Goal: Information Seeking & Learning: Learn about a topic

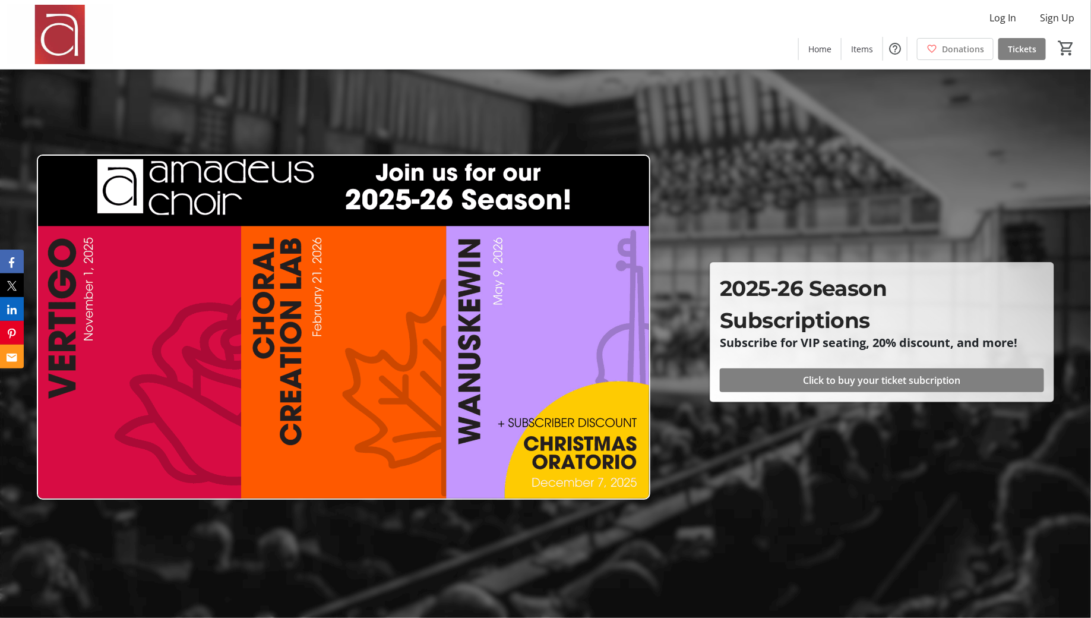
click at [62, 36] on img at bounding box center [60, 34] width 106 height 59
click at [583, 378] on img at bounding box center [344, 326] width 614 height 345
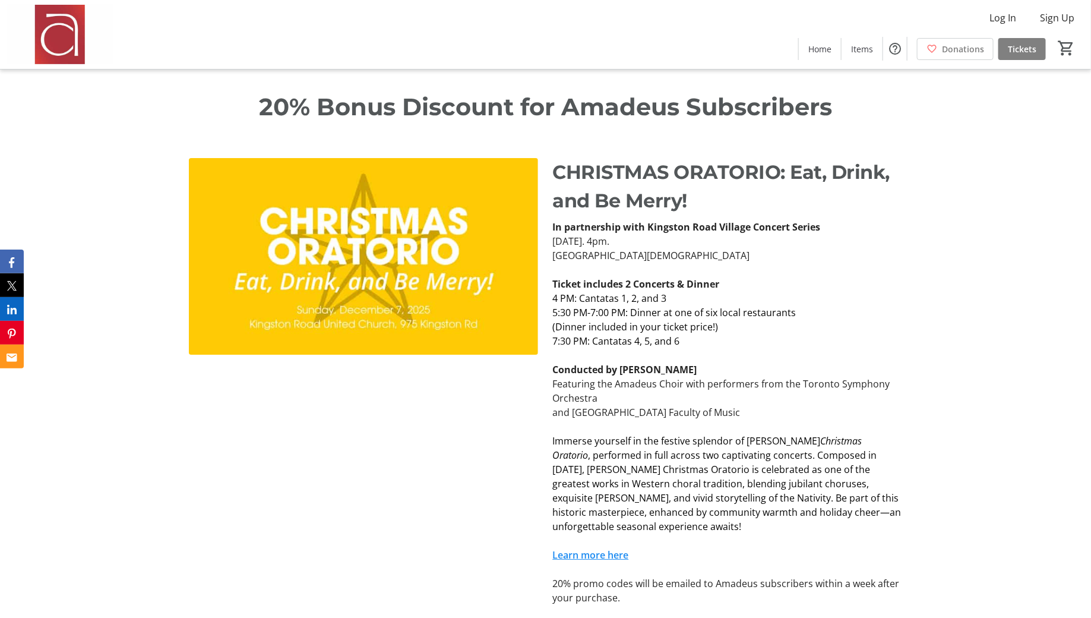
scroll to position [1991, 0]
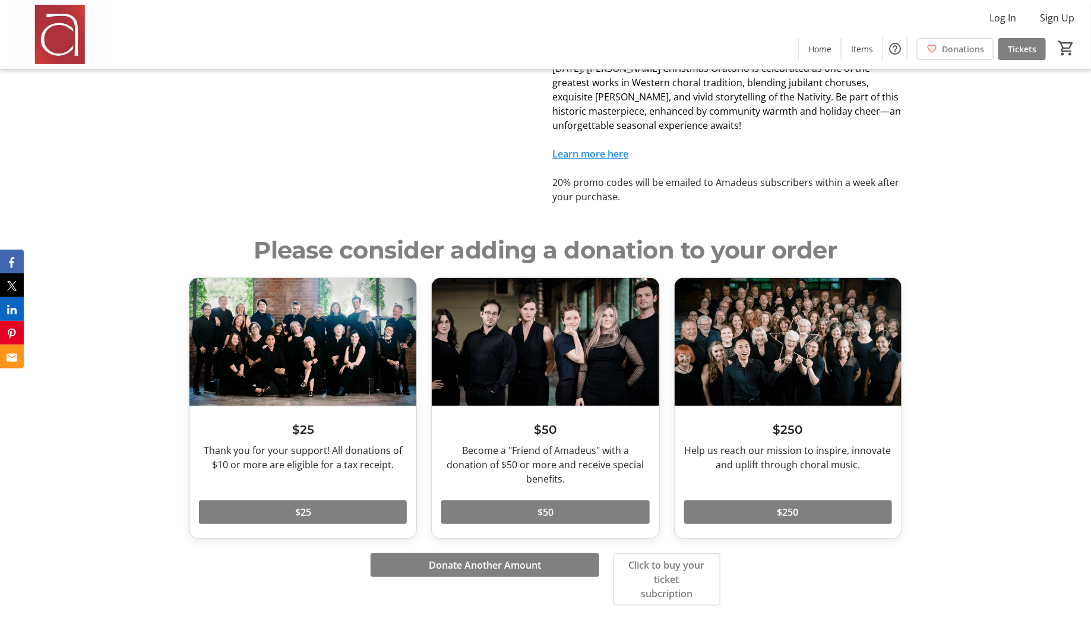
scroll to position [2249, 0]
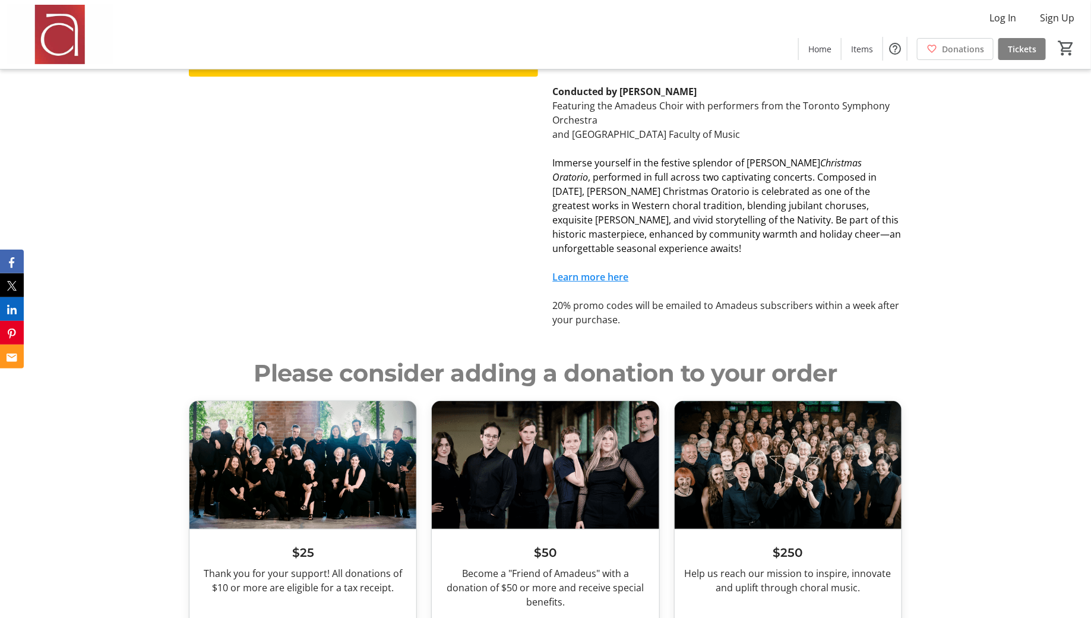
click at [611, 274] on link "Learn more here" at bounding box center [591, 276] width 76 height 13
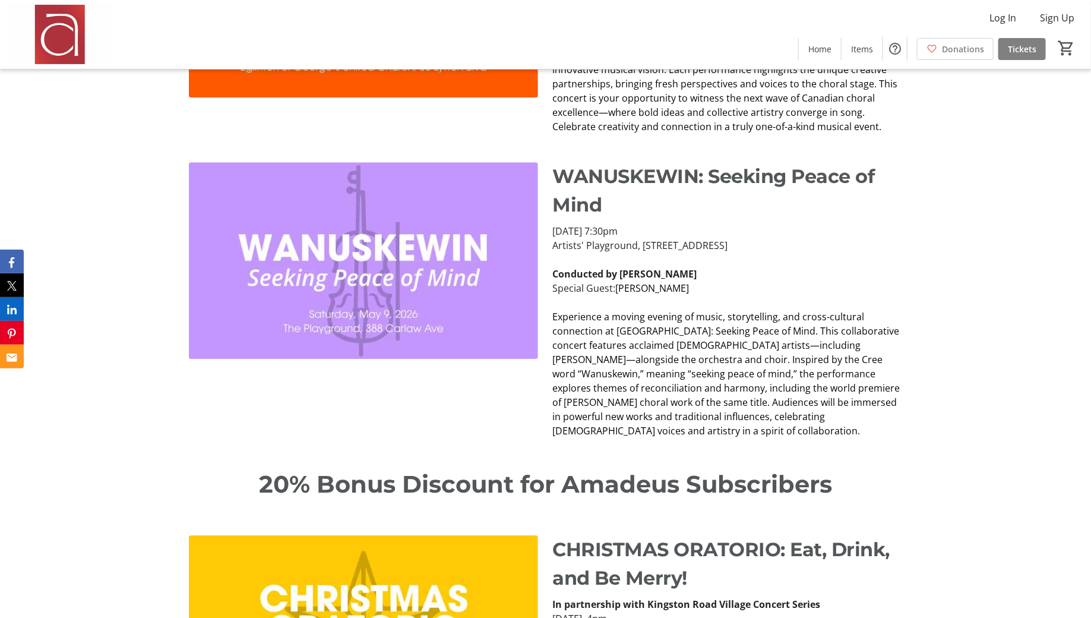
click at [659, 403] on span "Experience a moving evening of music, storytelling, and cross-cultural connecti…" at bounding box center [727, 373] width 348 height 127
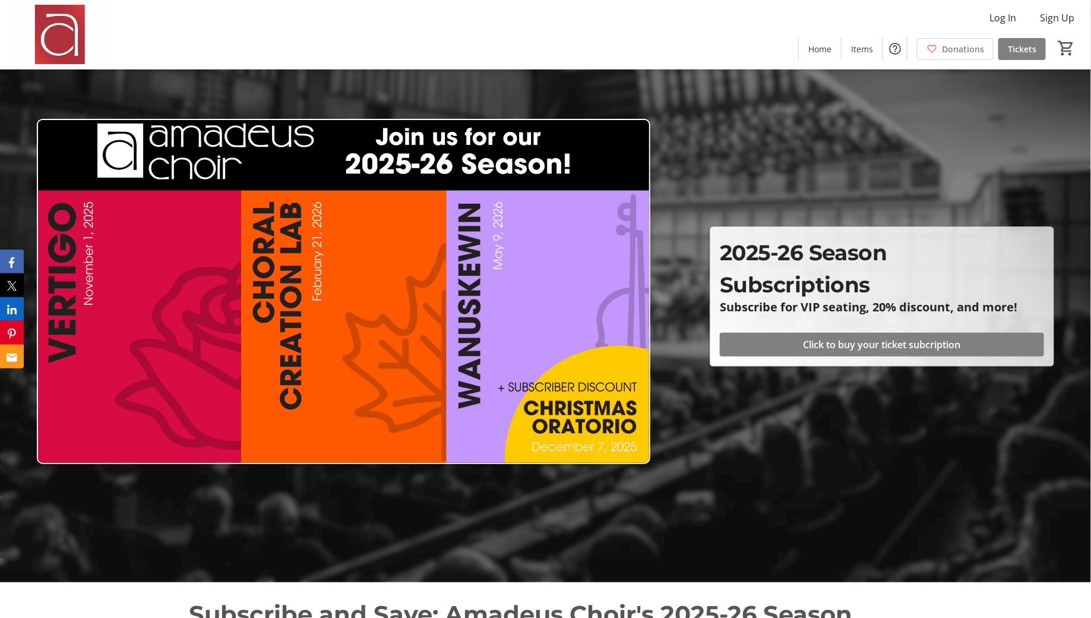
scroll to position [0, 0]
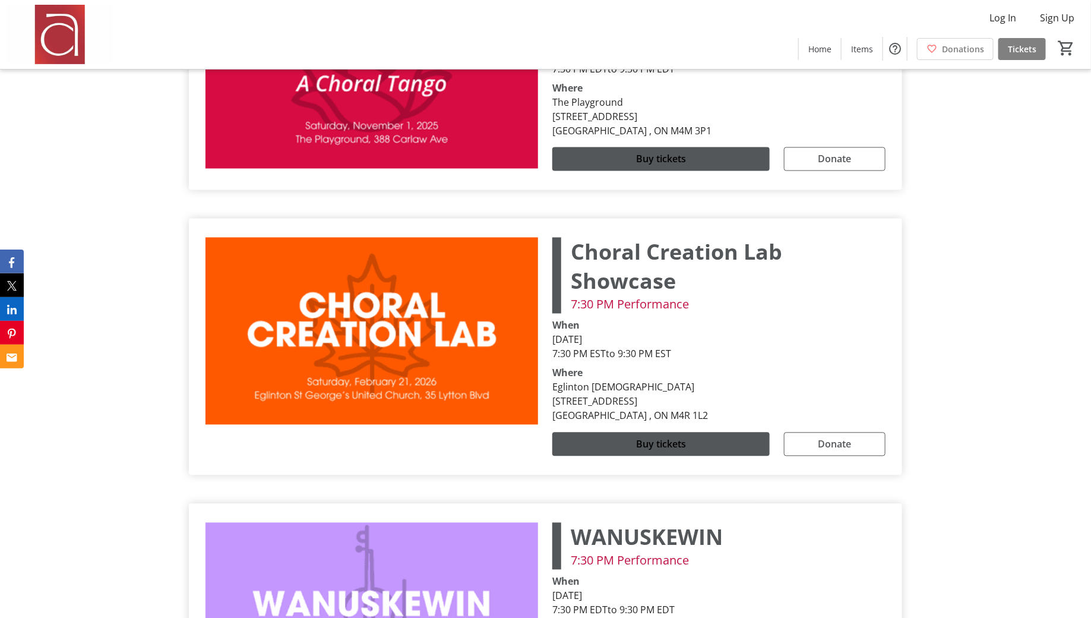
scroll to position [3171, 0]
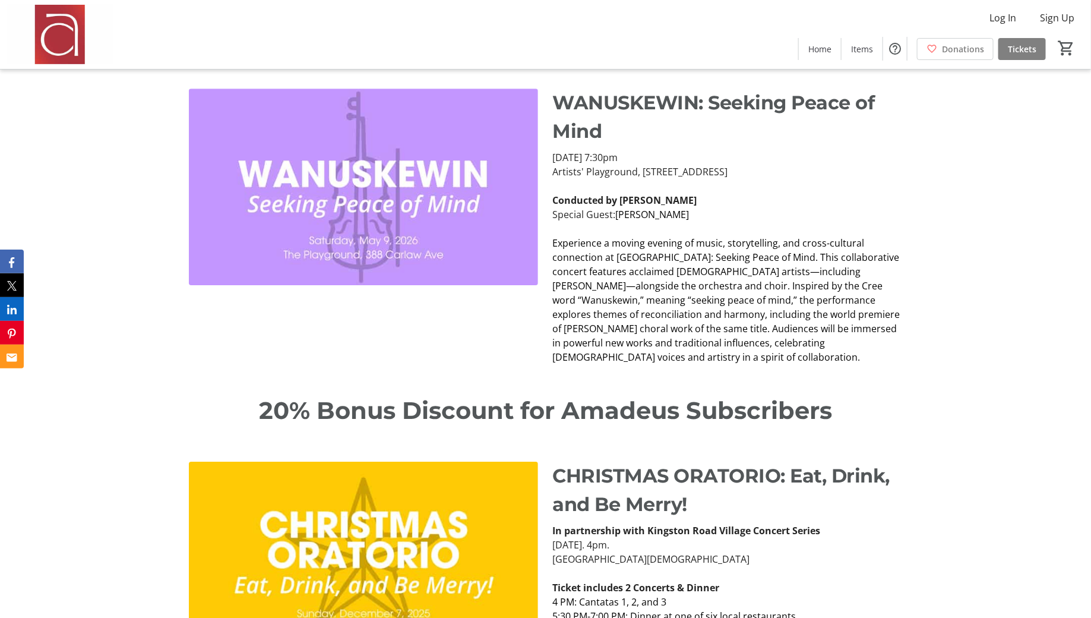
scroll to position [1664, 0]
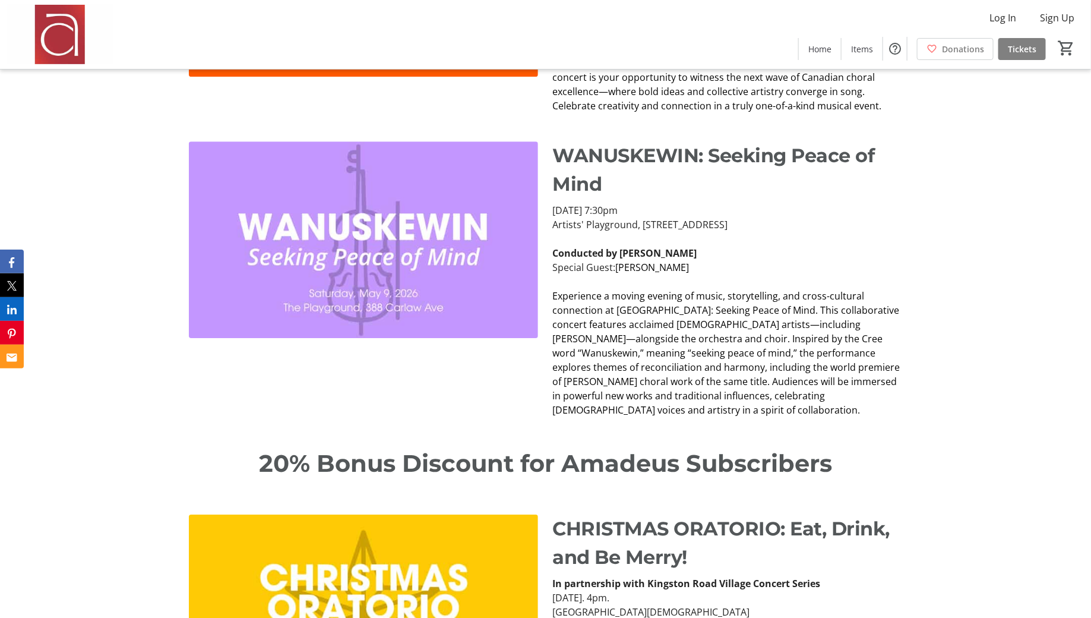
scroll to position [1658, 0]
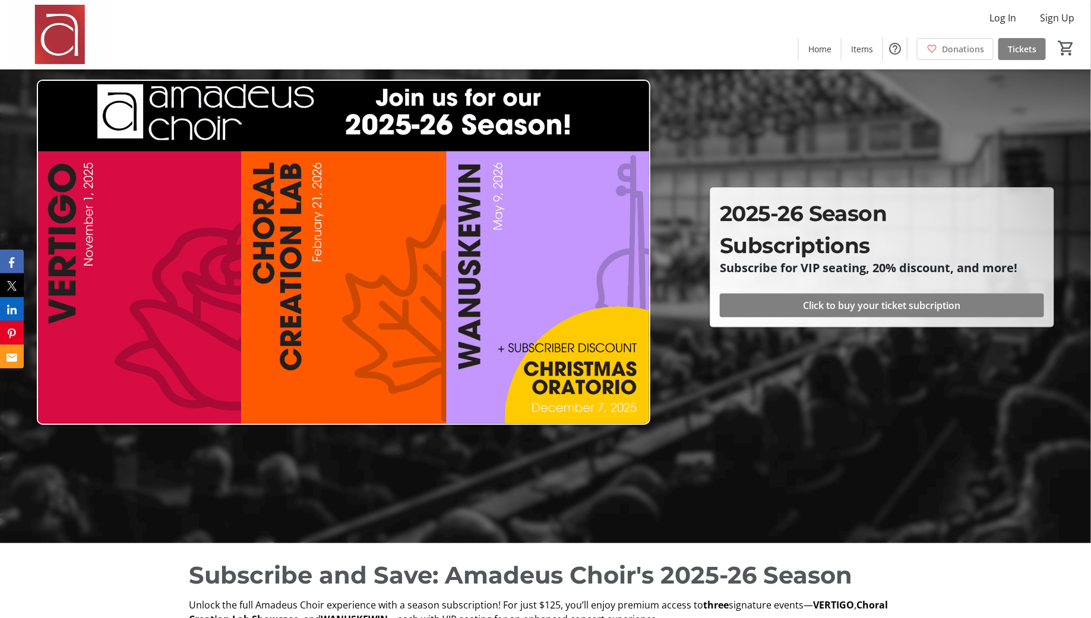
scroll to position [0, 0]
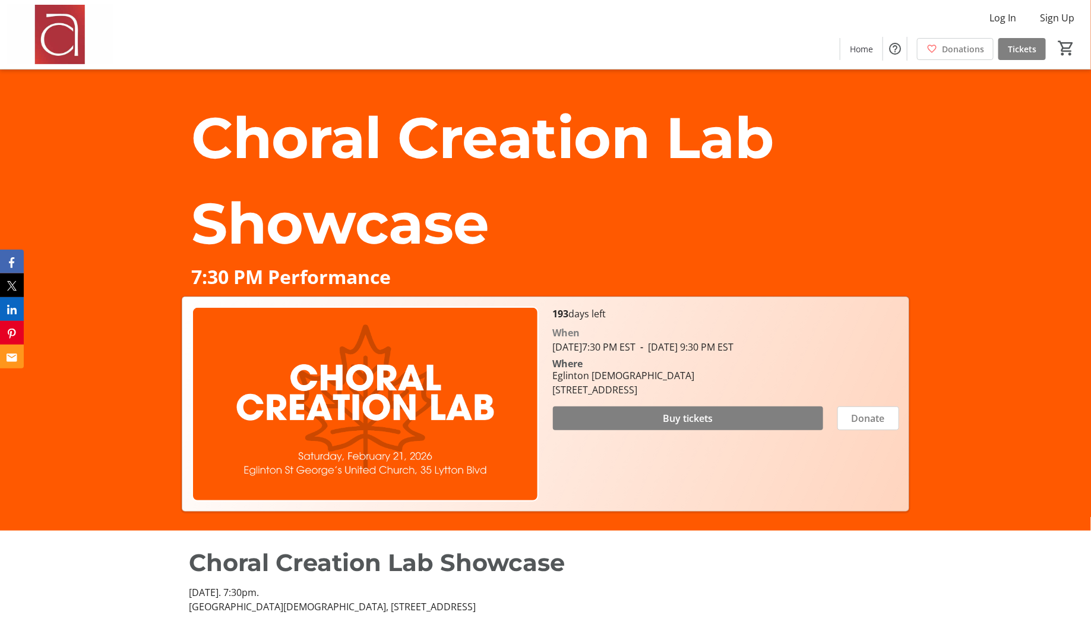
scroll to position [111, 0]
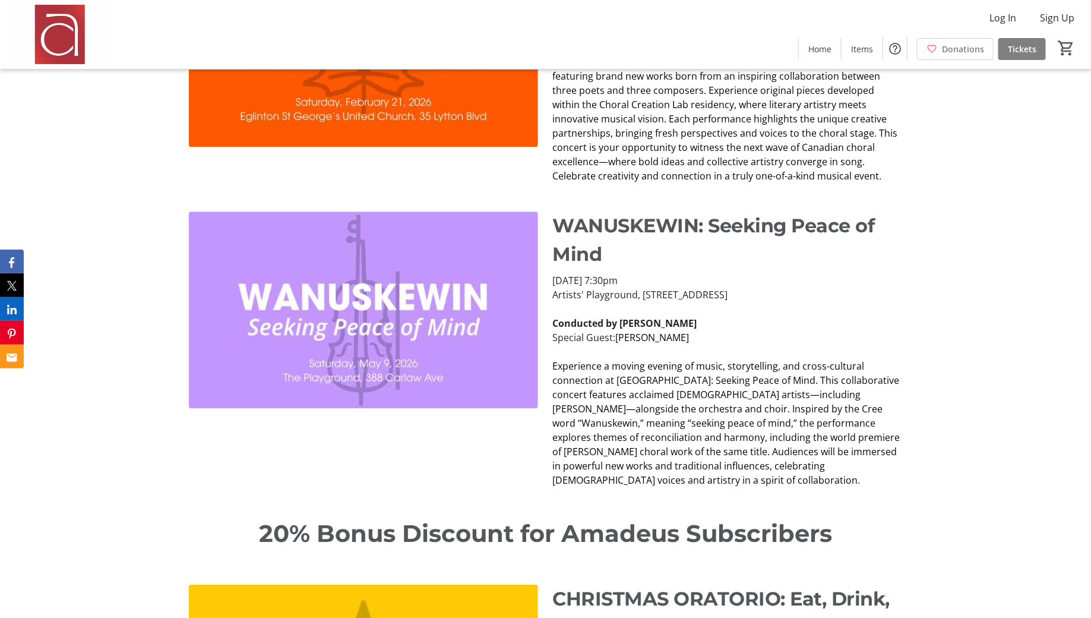
scroll to position [1572, 0]
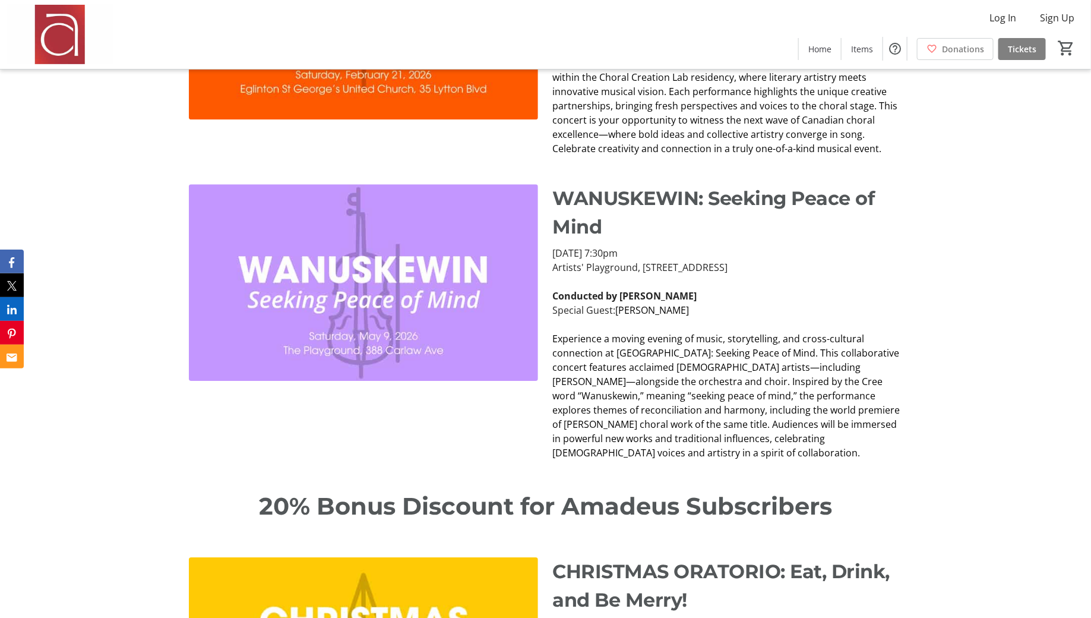
click at [698, 343] on span "Experience a moving evening of music, storytelling, and cross-cultural connecti…" at bounding box center [727, 395] width 348 height 127
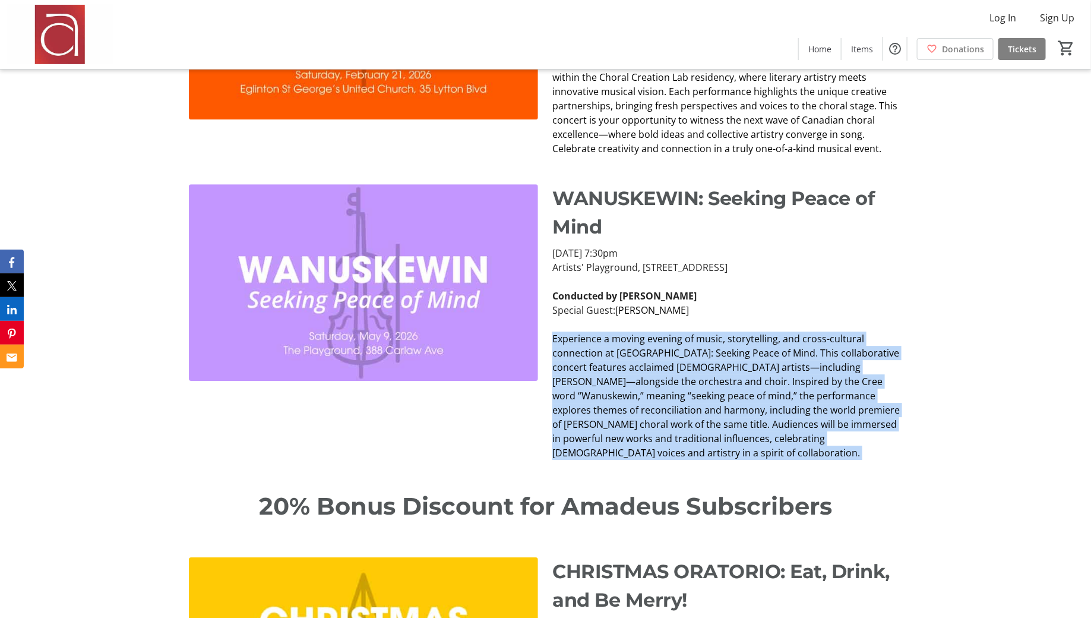
click at [698, 390] on span "Experience a moving evening of music, storytelling, and cross-cultural connecti…" at bounding box center [727, 395] width 348 height 127
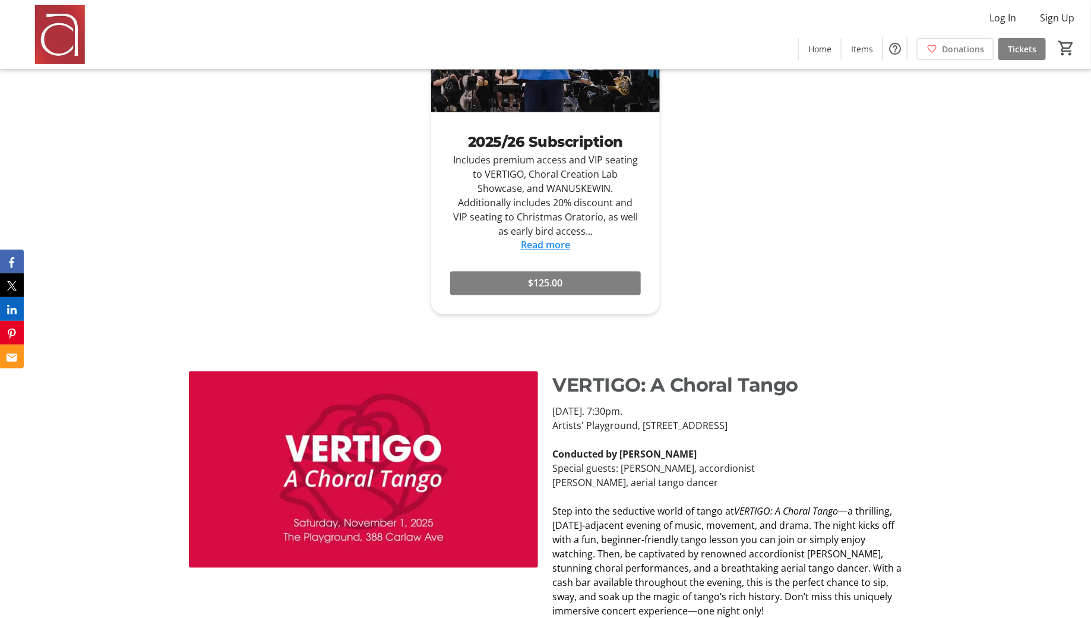
scroll to position [372, 0]
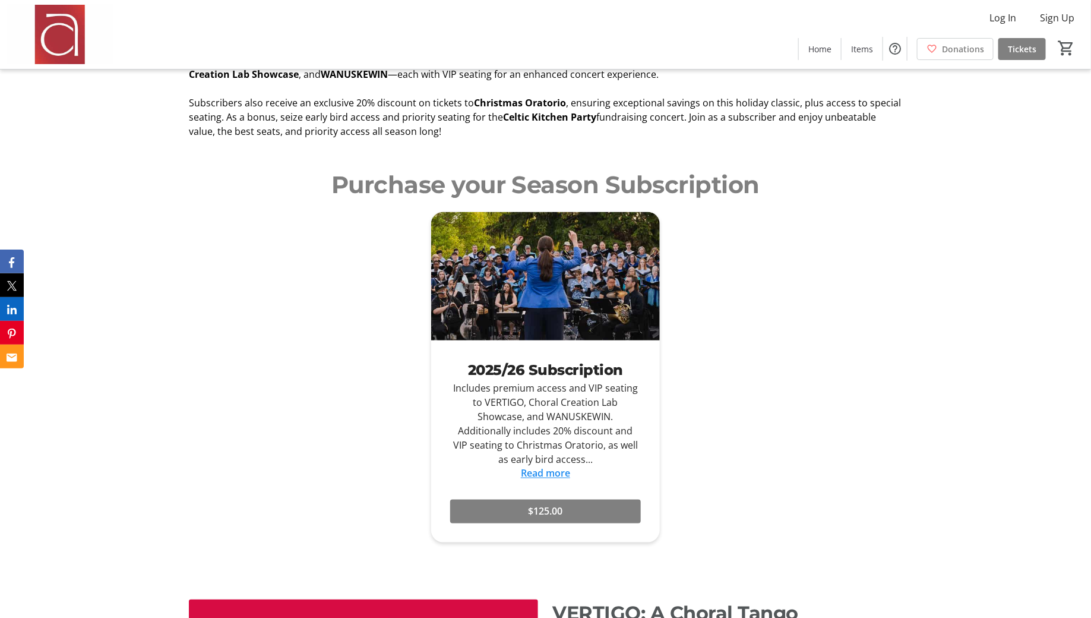
scroll to position [483, 0]
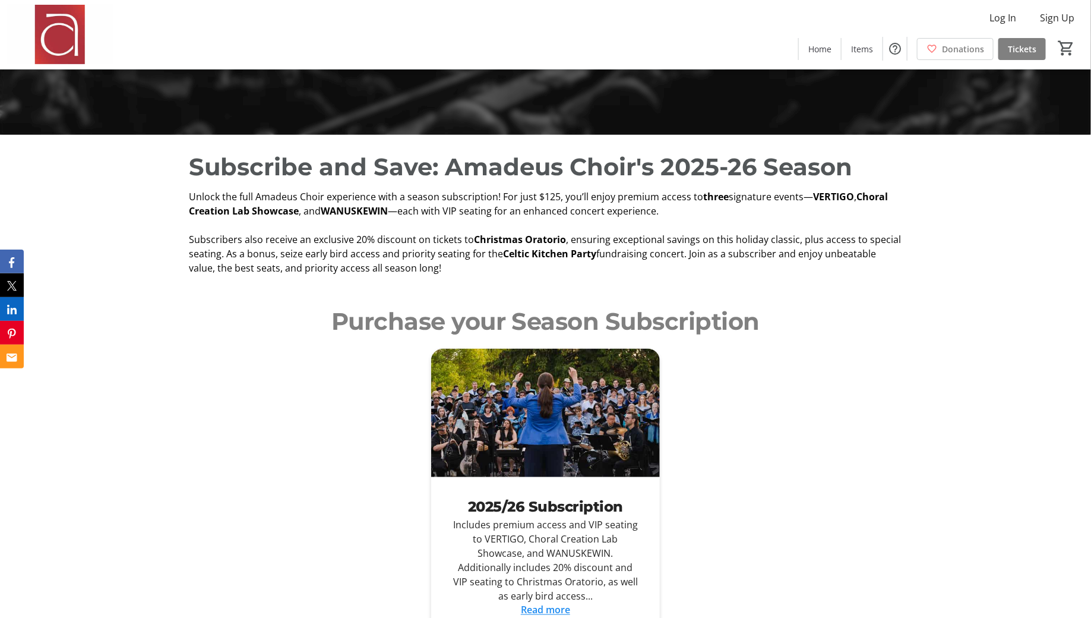
click at [640, 276] on div "Subscribe and Save: Amadeus Choir's 2025-26 Season Unlock the full Amadeus Choi…" at bounding box center [545, 212] width 1091 height 154
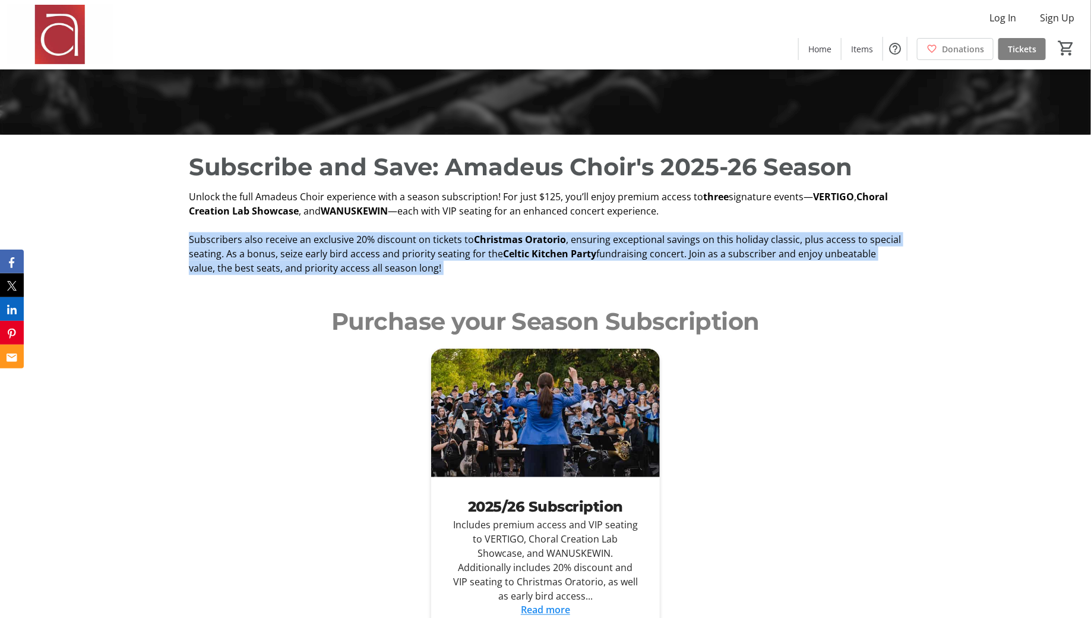
click at [660, 239] on span ", ensuring exceptional savings on this holiday classic, plus access to special …" at bounding box center [545, 246] width 712 height 27
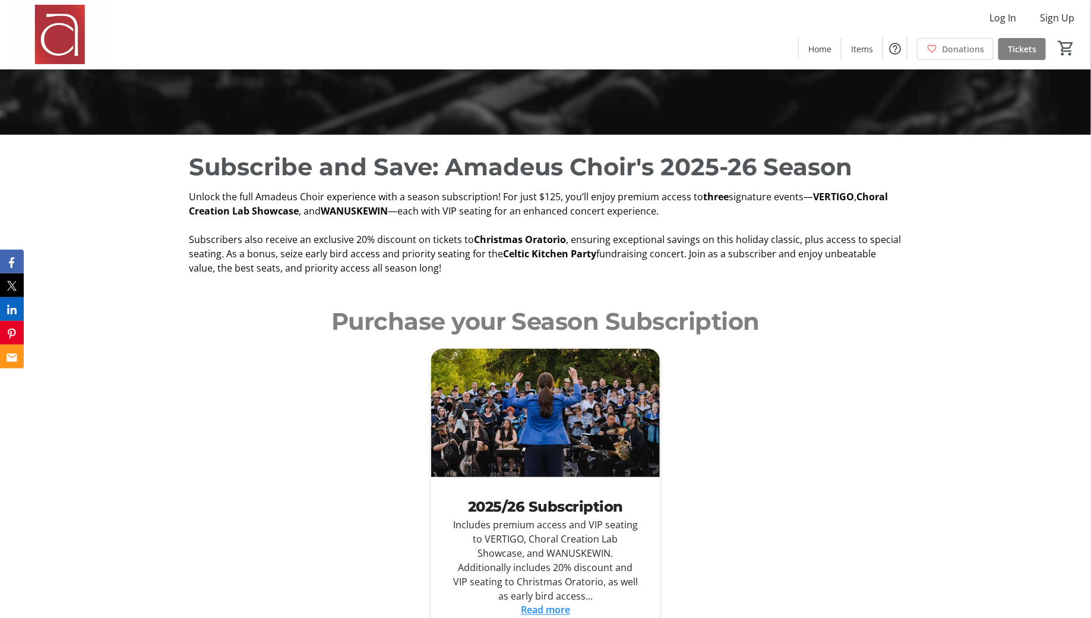
click at [660, 239] on span ", ensuring exceptional savings on this holiday classic, plus access to special …" at bounding box center [545, 246] width 712 height 27
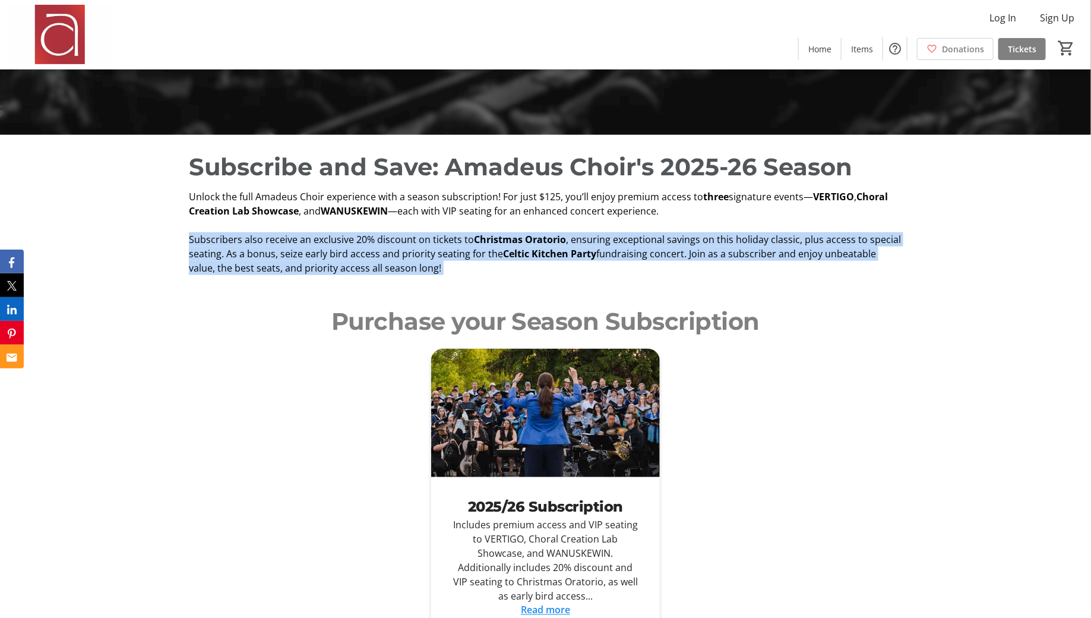
click at [660, 239] on span ", ensuring exceptional savings on this holiday classic, plus access to special …" at bounding box center [545, 246] width 712 height 27
click at [661, 271] on p "Subscribers also receive an exclusive 20% discount on tickets to Christmas Orat…" at bounding box center [546, 253] width 714 height 43
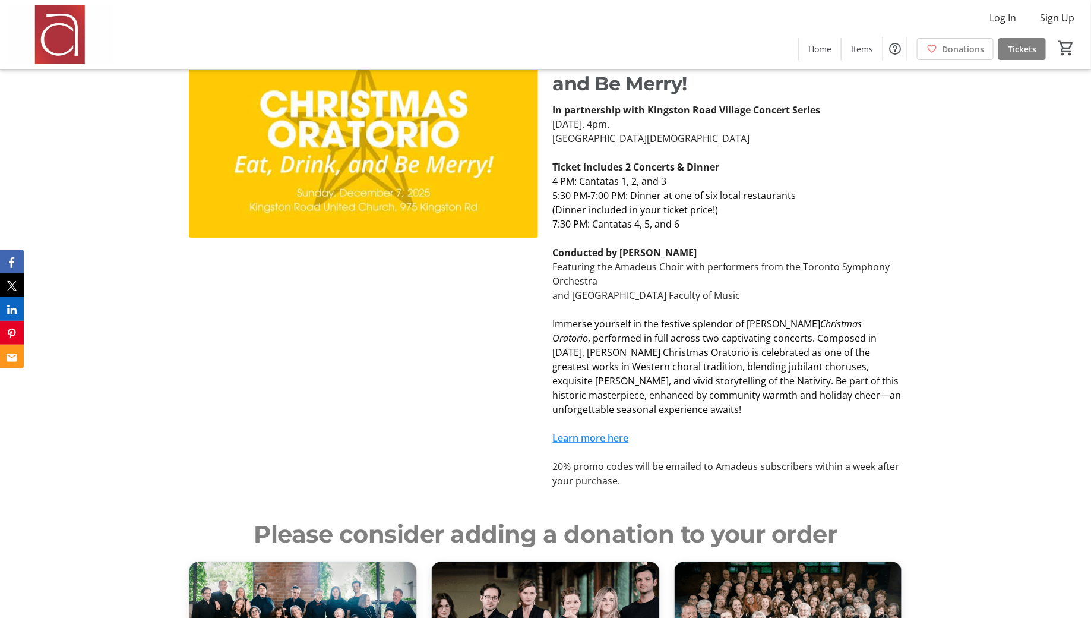
click at [682, 282] on p "Featuring the Amadeus Choir with performers from the Toronto Symphony Orchestra" at bounding box center [727, 274] width 349 height 29
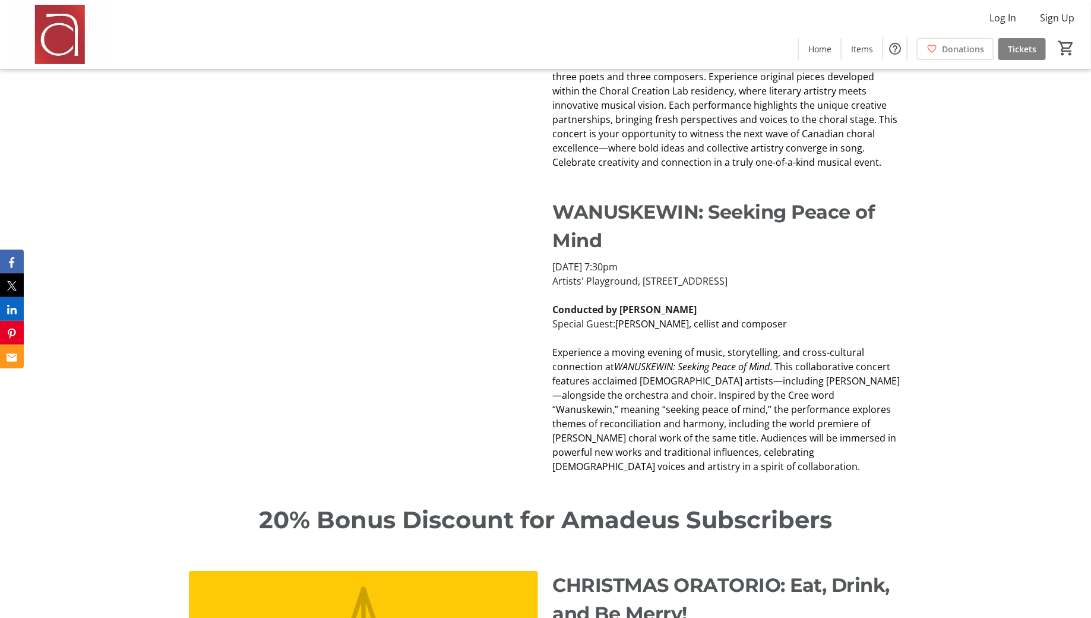
scroll to position [1926, 0]
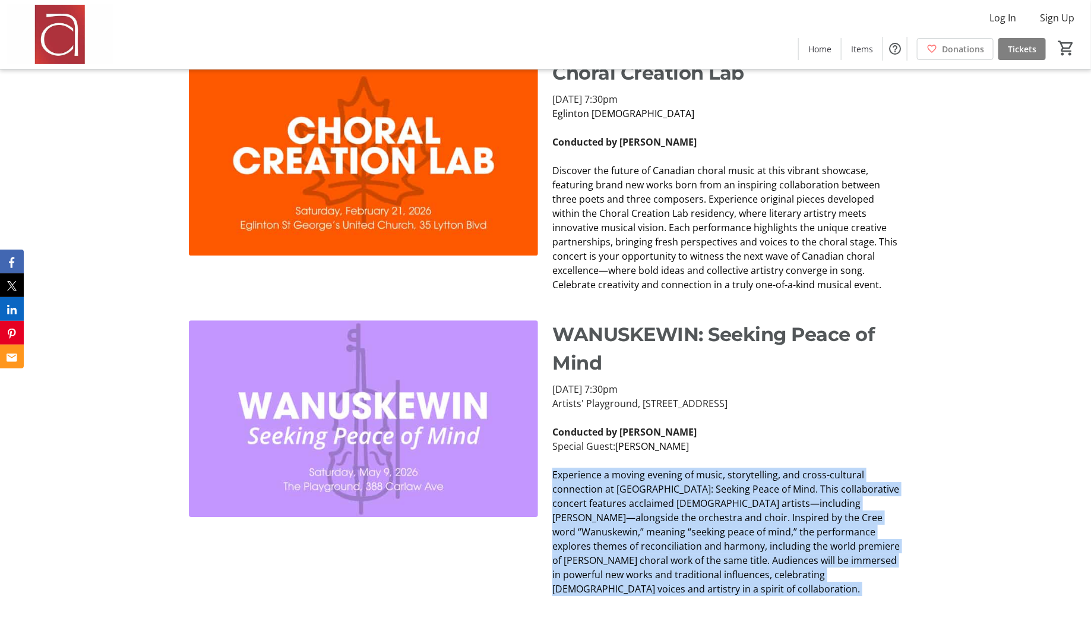
scroll to position [1513, 0]
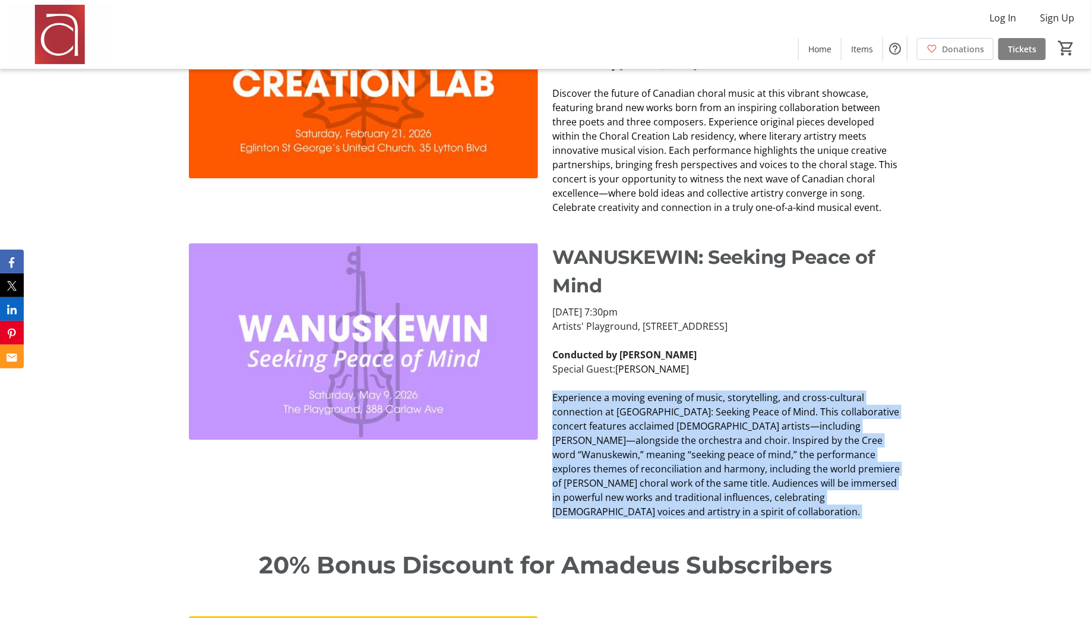
click at [580, 153] on span "Discover the future of Canadian choral music at this vibrant showcase, featurin…" at bounding box center [725, 150] width 345 height 127
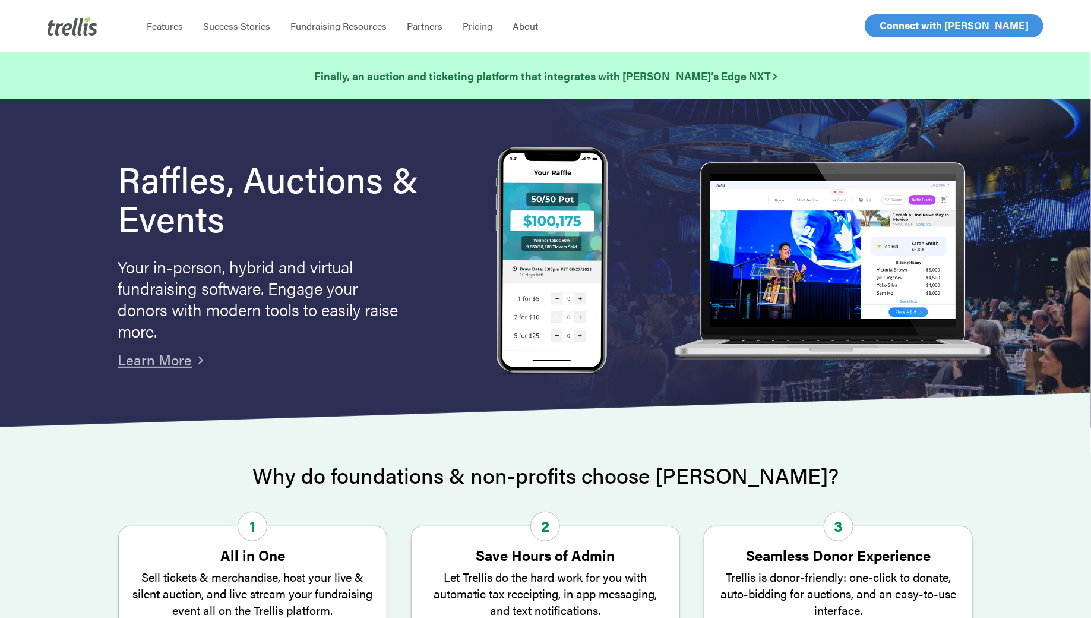
click at [896, 34] on link "Log In" at bounding box center [893, 26] width 46 height 22
click at [905, 37] on div "Menu Features Success Stories Fundraising Resources Partners Find a Partner Bec…" at bounding box center [560, 26] width 847 height 52
click at [888, 26] on span "Log In" at bounding box center [893, 25] width 29 height 14
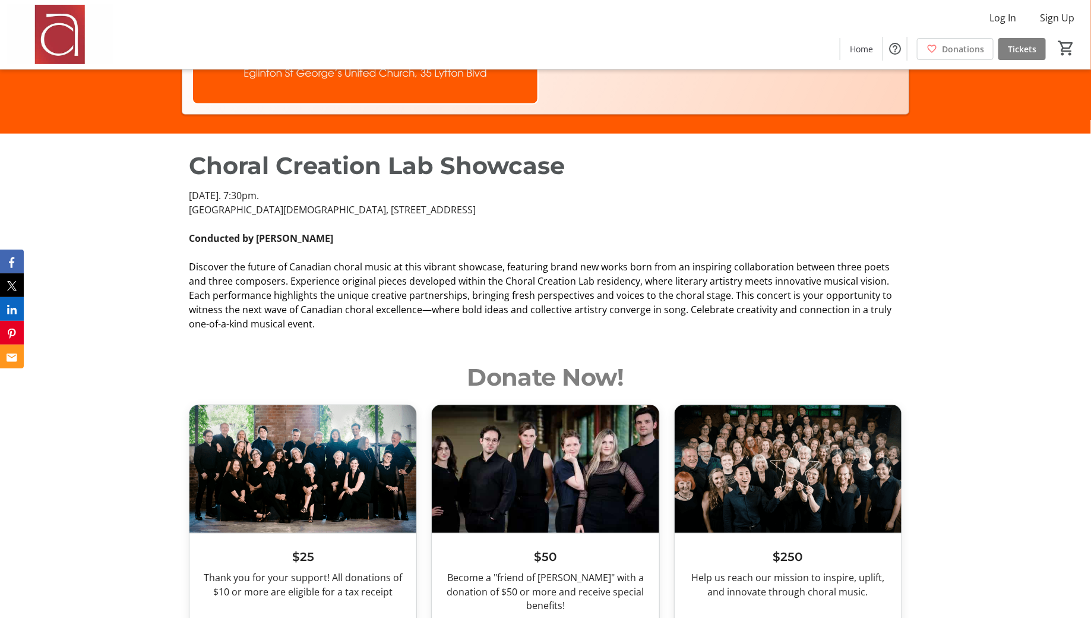
scroll to position [533, 0]
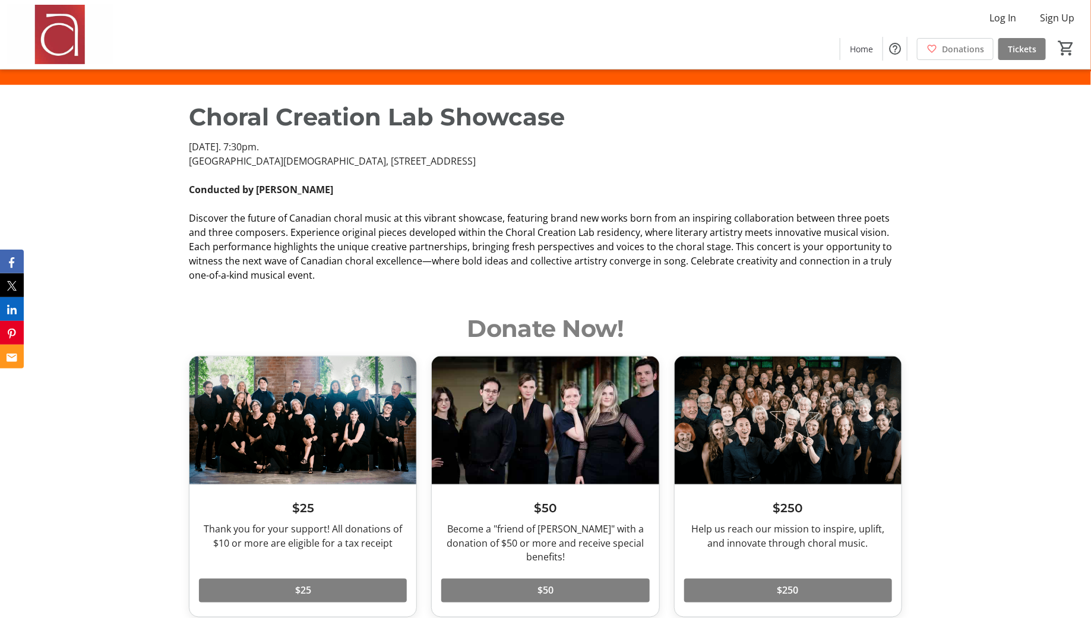
click at [585, 251] on span "Discover the future of Canadian choral music at this vibrant showcase, featurin…" at bounding box center [540, 246] width 703 height 70
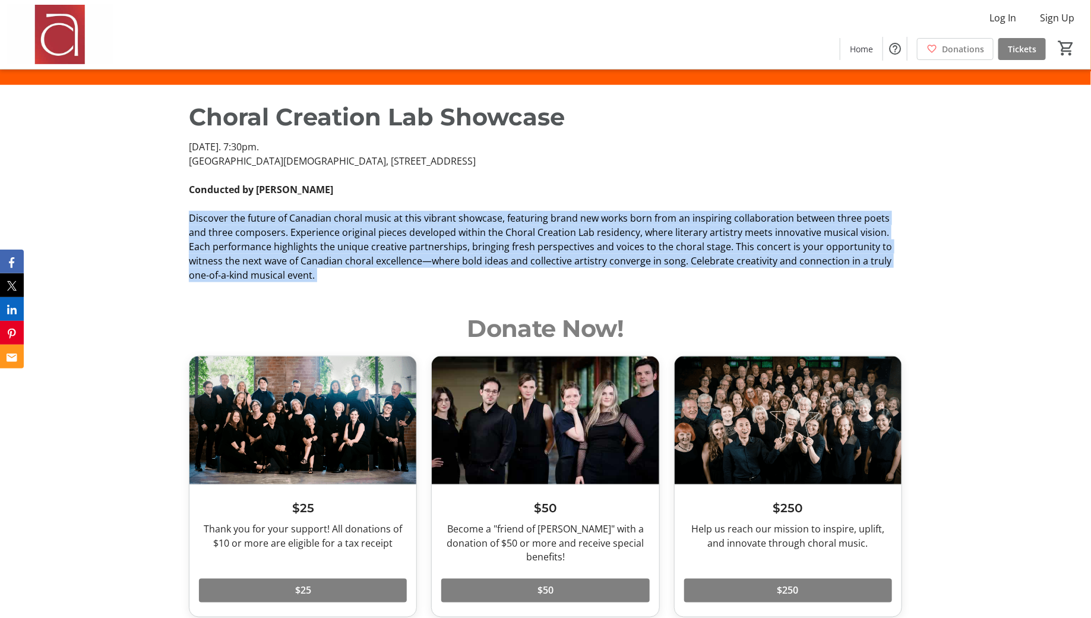
click at [592, 266] on span "Discover the future of Canadian choral music at this vibrant showcase, featurin…" at bounding box center [540, 246] width 703 height 70
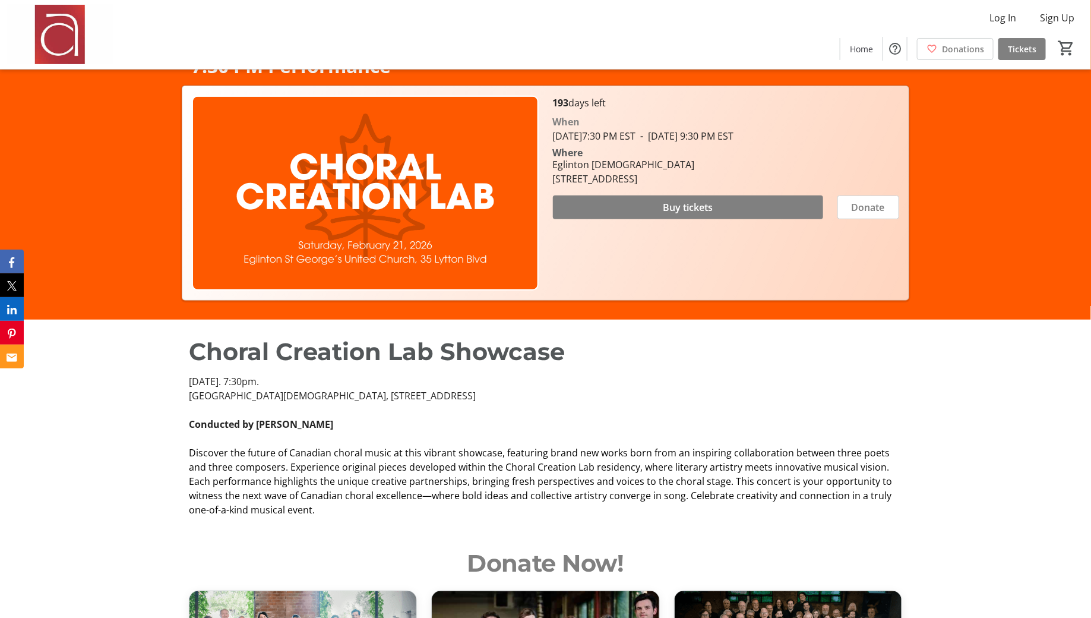
scroll to position [0, 0]
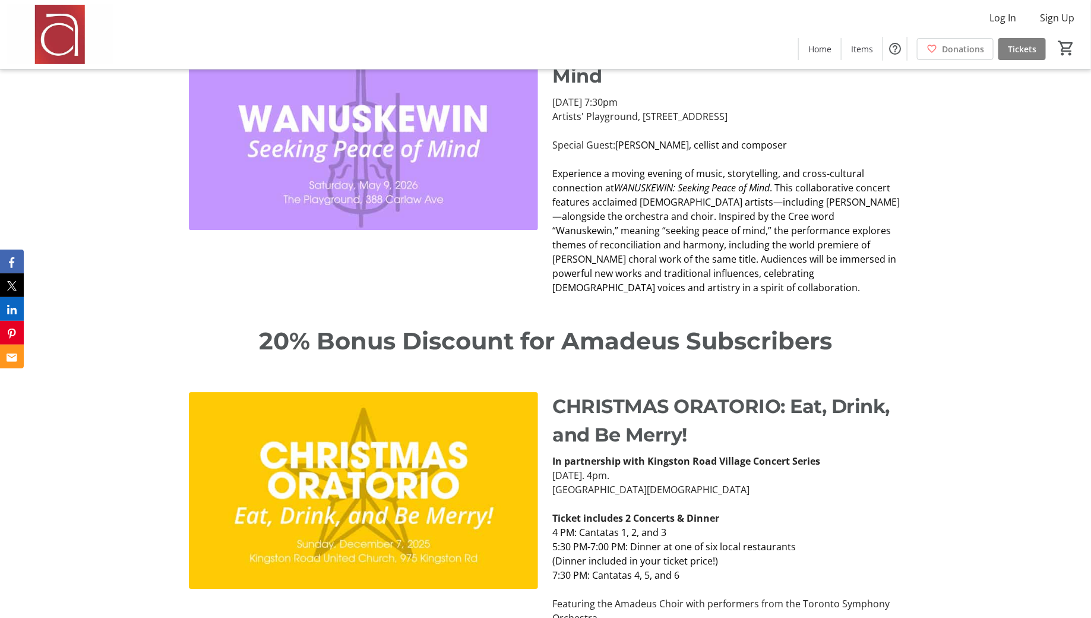
scroll to position [1953, 0]
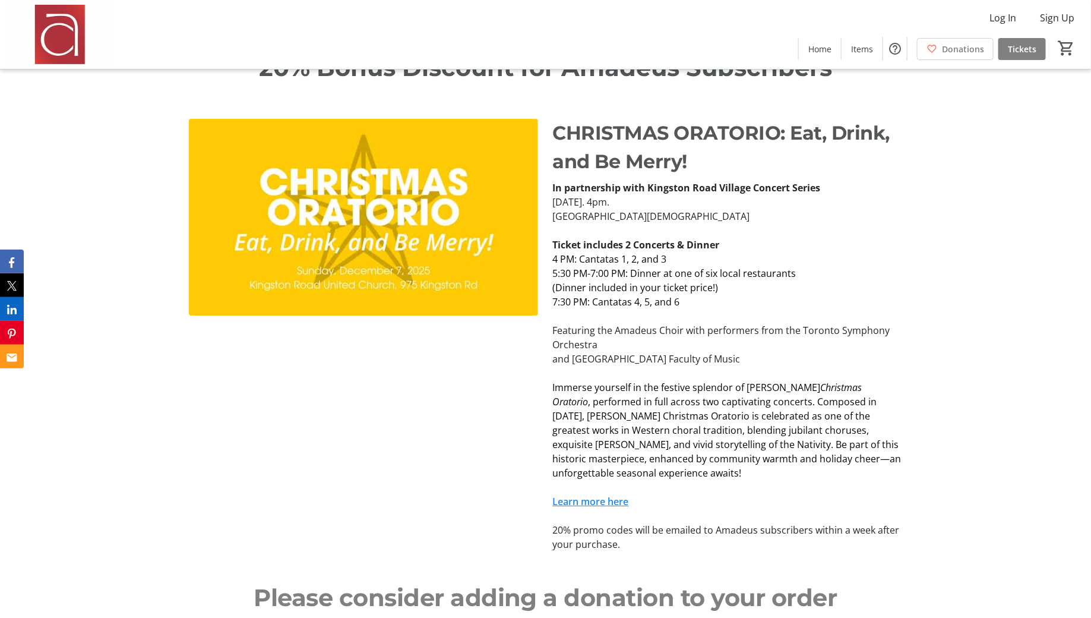
click at [784, 397] on span ", performed in full across two captivating concerts. Composed in [DATE], [PERSO…" at bounding box center [727, 437] width 349 height 84
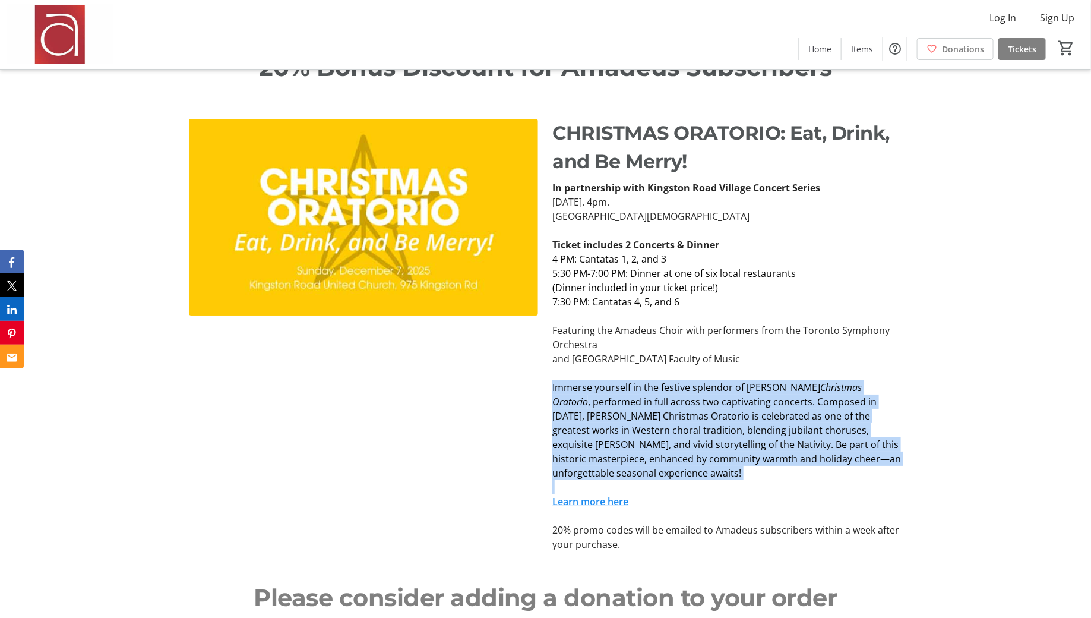
click at [784, 464] on p "Immerse yourself in the festive splendor of [PERSON_NAME] Christmas Oratorio , …" at bounding box center [727, 430] width 349 height 100
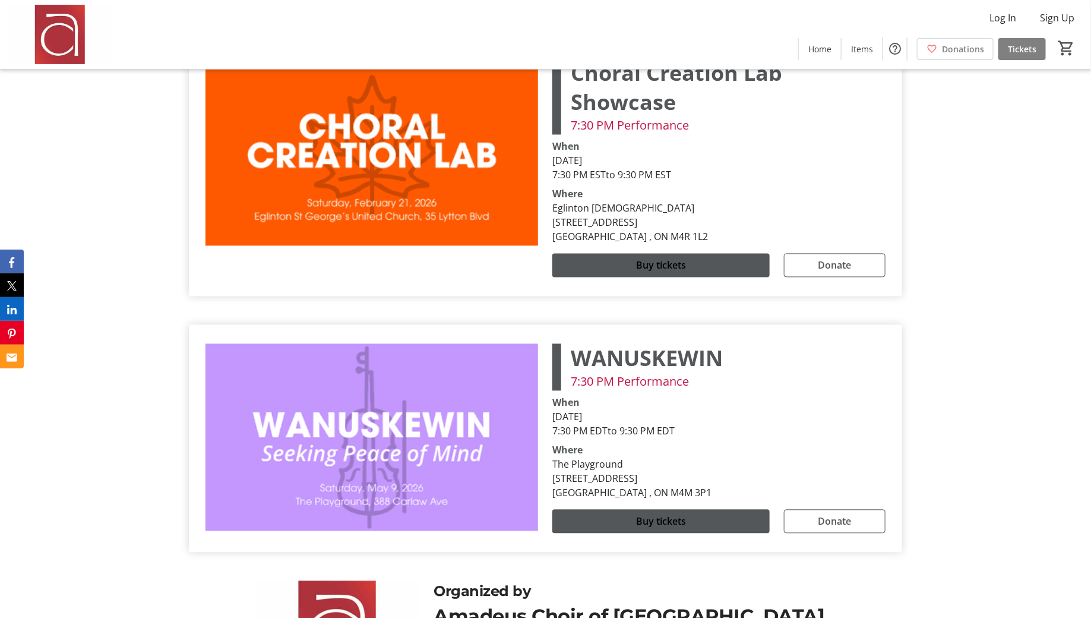
scroll to position [3238, 0]
